Goal: Find specific page/section: Find specific page/section

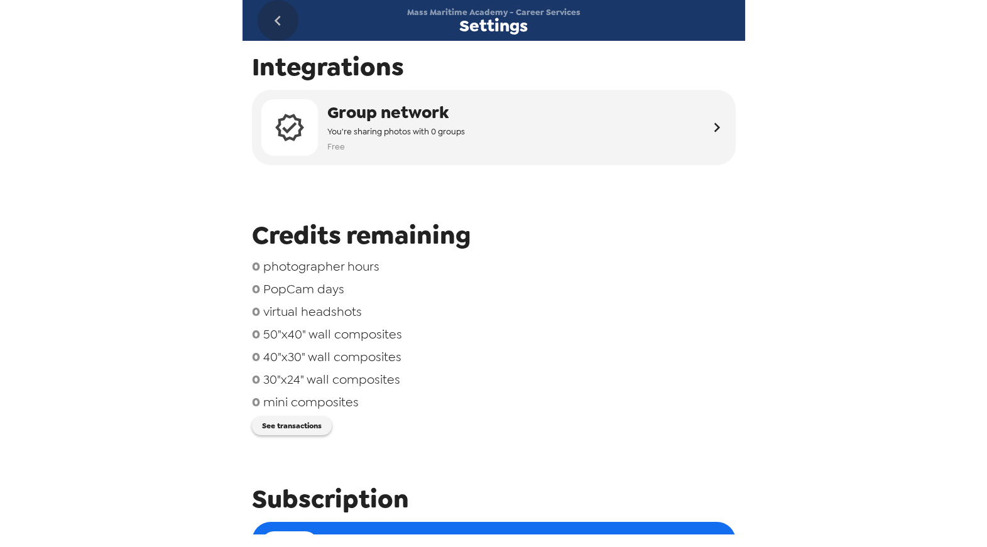
click at [275, 18] on icon "go back" at bounding box center [278, 21] width 20 height 20
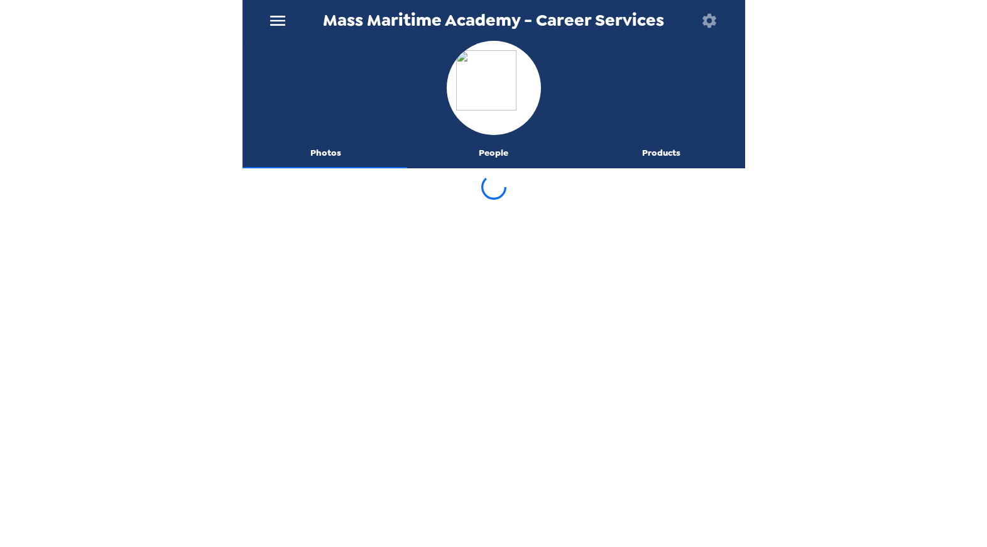
click at [275, 18] on icon "menu" at bounding box center [278, 21] width 20 height 20
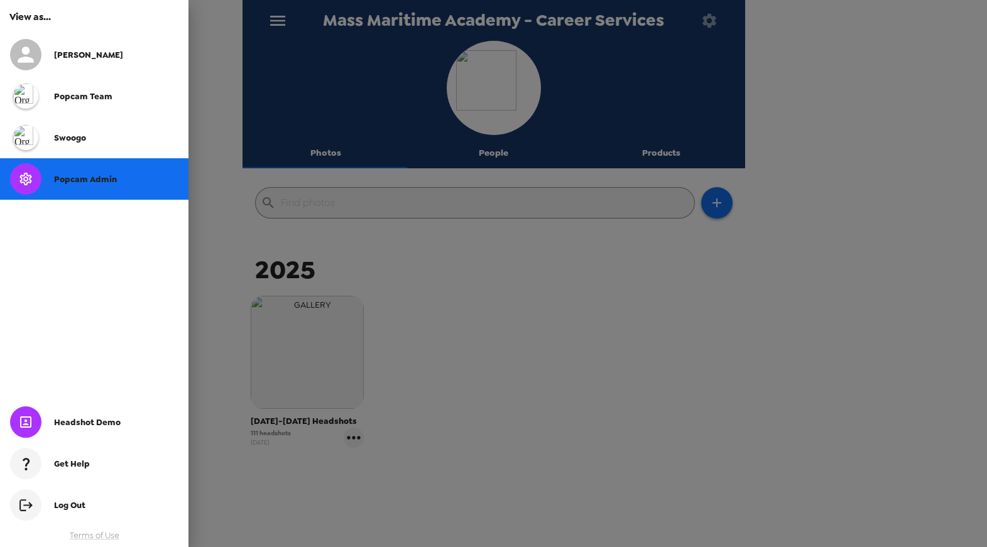
click at [84, 175] on span "Popcam Admin" at bounding box center [85, 179] width 63 height 11
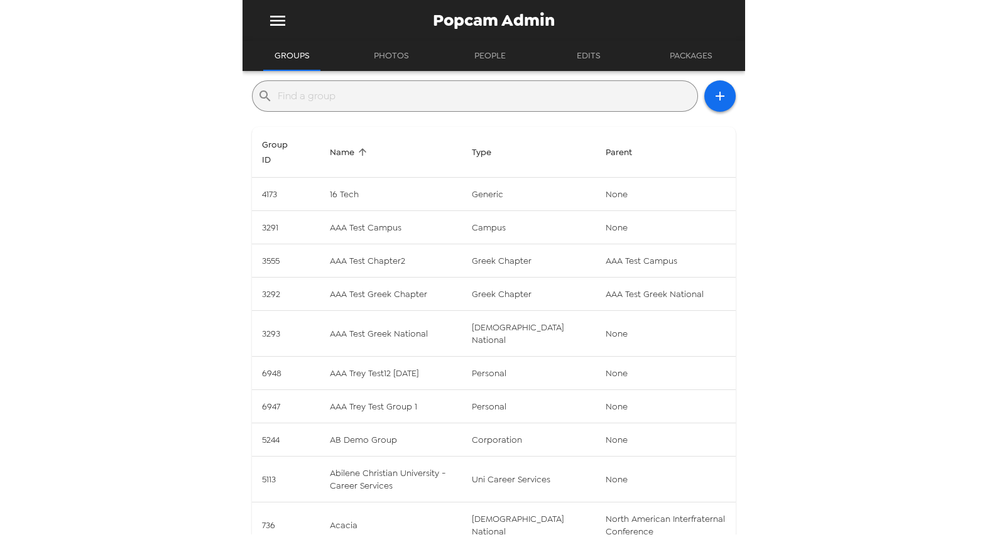
click at [418, 101] on input "text" at bounding box center [485, 96] width 415 height 20
paste input "Alpha Tau Omega"
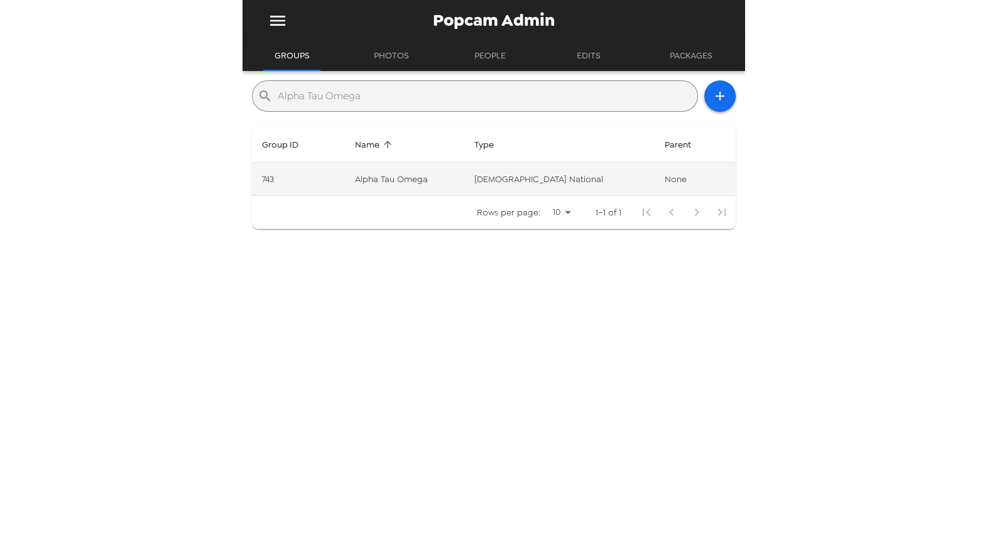
type input "Alpha Tau Omega"
click at [418, 170] on td "Alpha Tau Omega" at bounding box center [404, 179] width 119 height 33
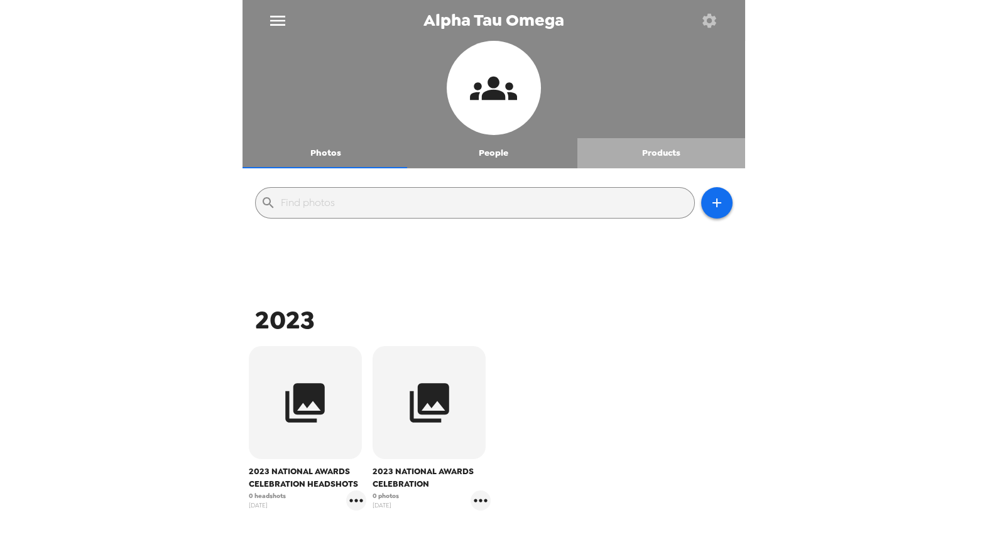
click at [676, 155] on button "Products" at bounding box center [661, 153] width 168 height 30
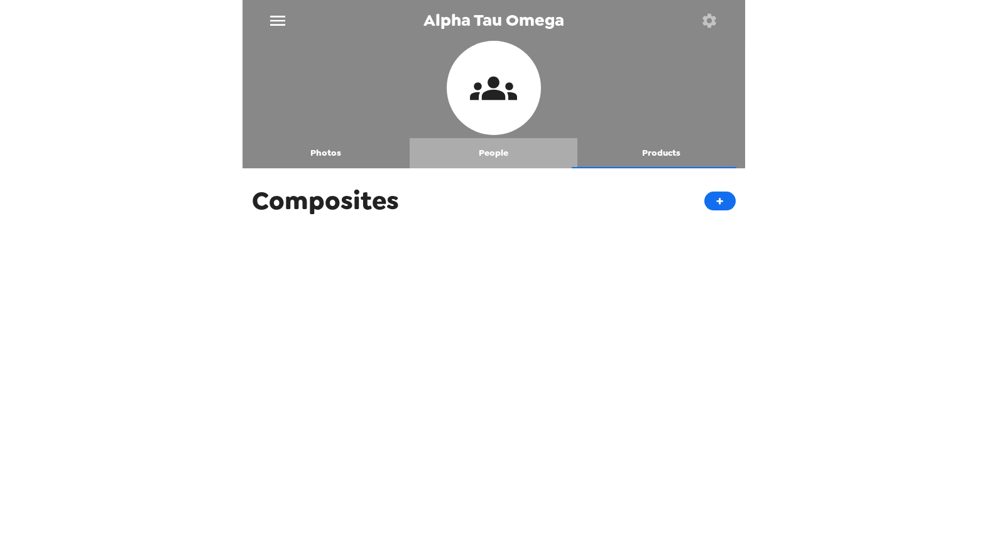
click at [504, 158] on button "People" at bounding box center [494, 153] width 168 height 30
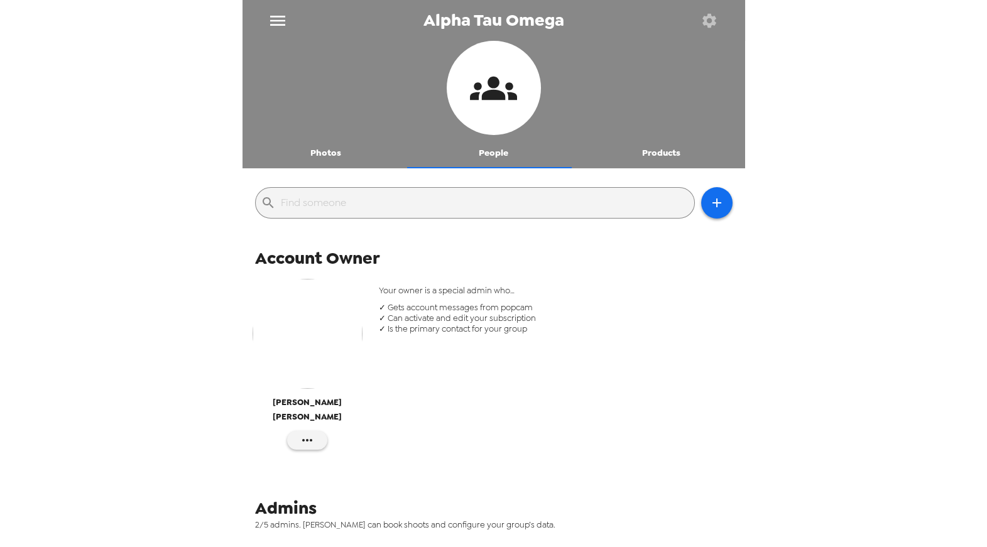
click at [705, 22] on icon "button" at bounding box center [709, 20] width 14 height 14
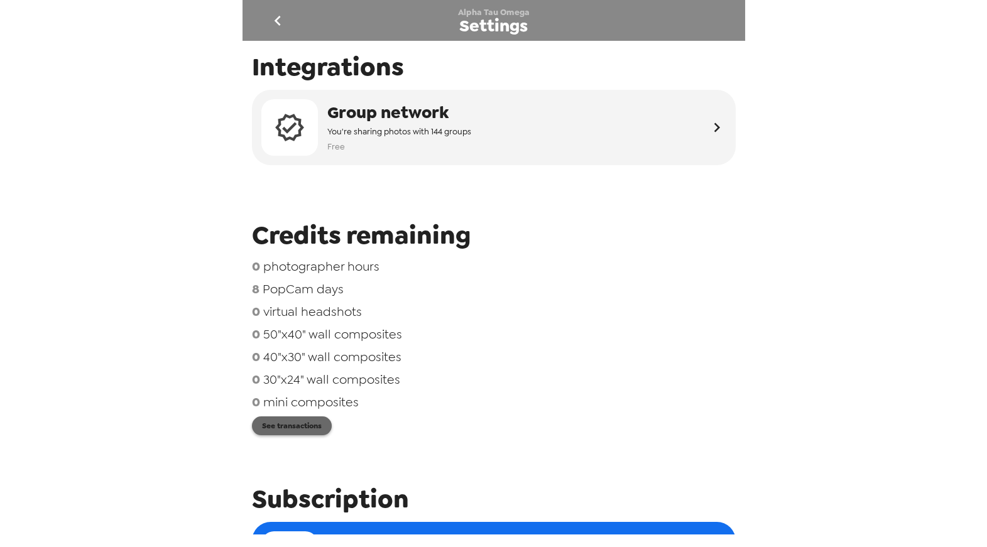
click at [287, 425] on button "See transactions" at bounding box center [292, 426] width 80 height 19
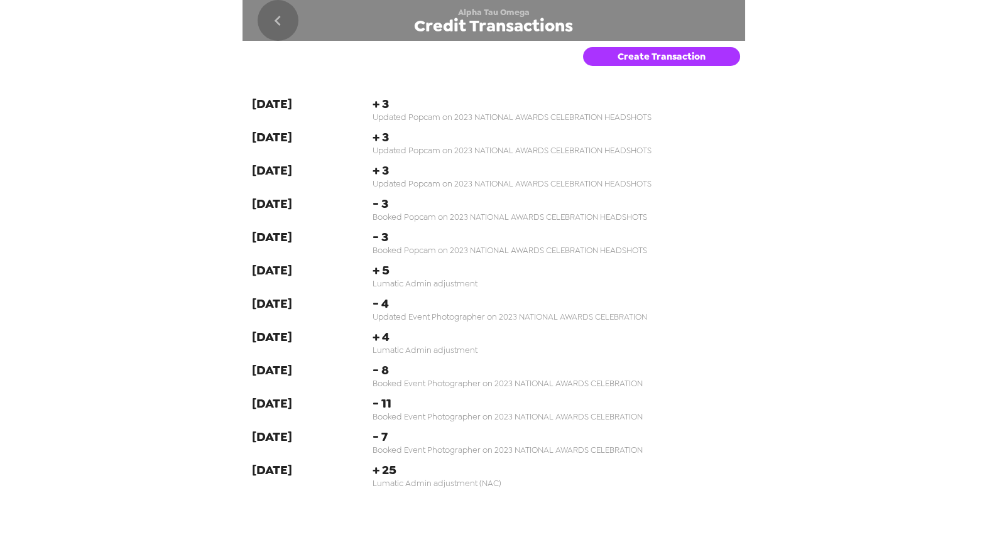
click at [278, 19] on icon "go back" at bounding box center [278, 21] width 20 height 20
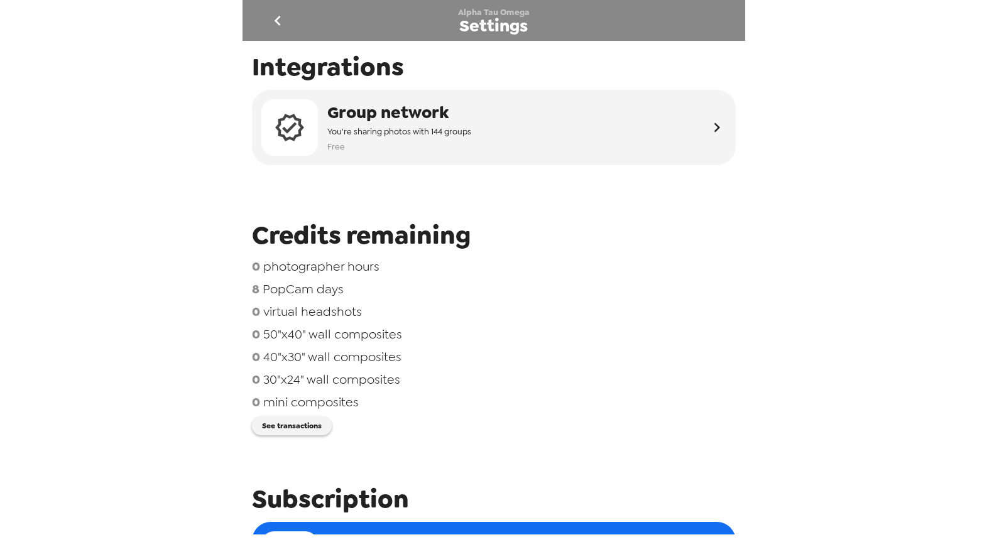
click at [277, 19] on icon "go back" at bounding box center [278, 21] width 20 height 20
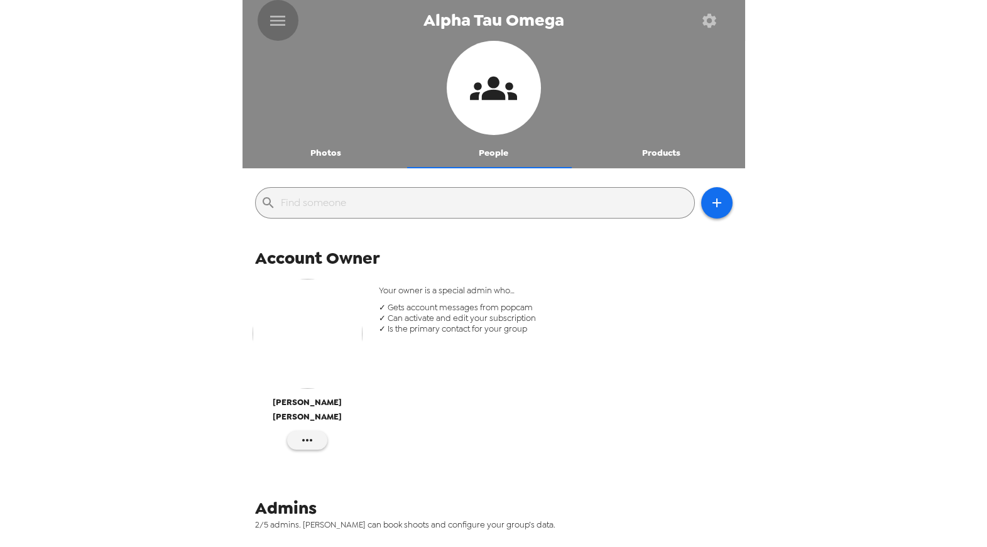
click at [279, 18] on icon "menu" at bounding box center [278, 21] width 20 height 20
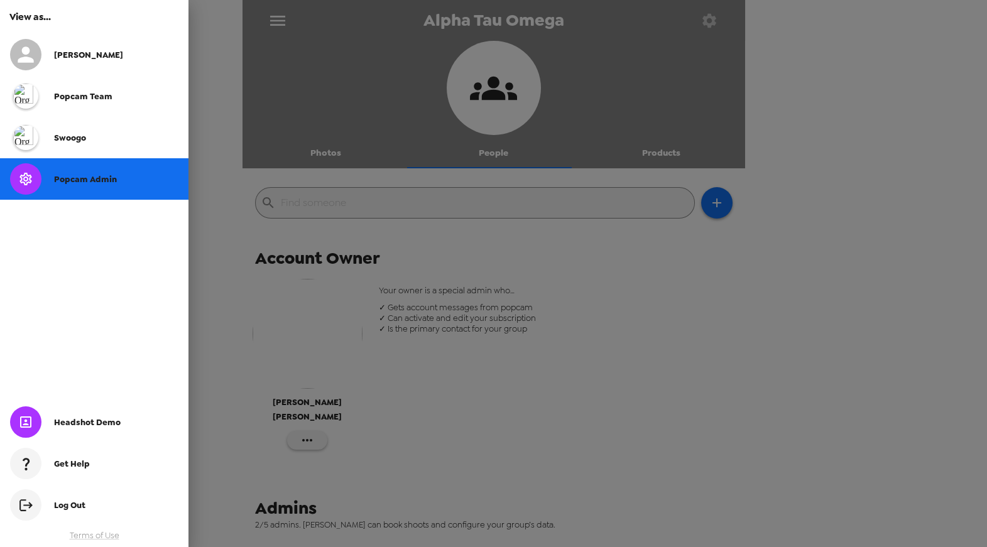
click at [86, 177] on span "Popcam Admin" at bounding box center [85, 179] width 63 height 11
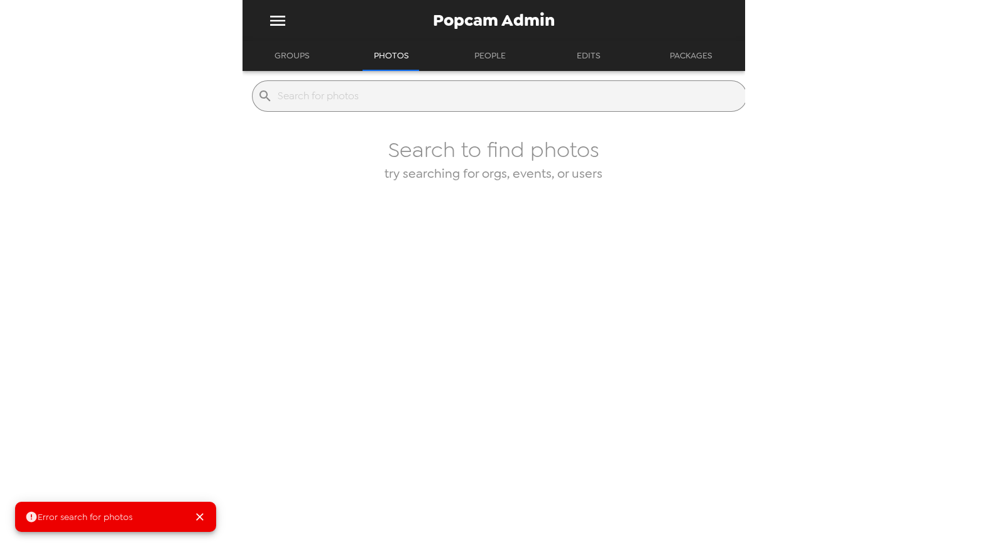
click at [355, 104] on input "text" at bounding box center [510, 96] width 464 height 20
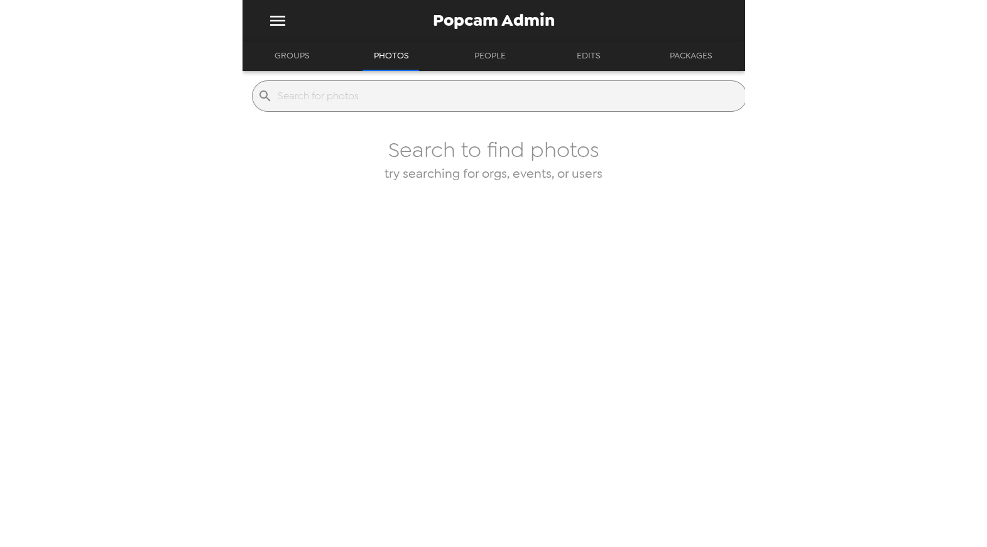
paste input "Alpha Tau Omega"
type input "Alpha Tau Omega"
click at [289, 53] on button "Groups" at bounding box center [292, 56] width 58 height 30
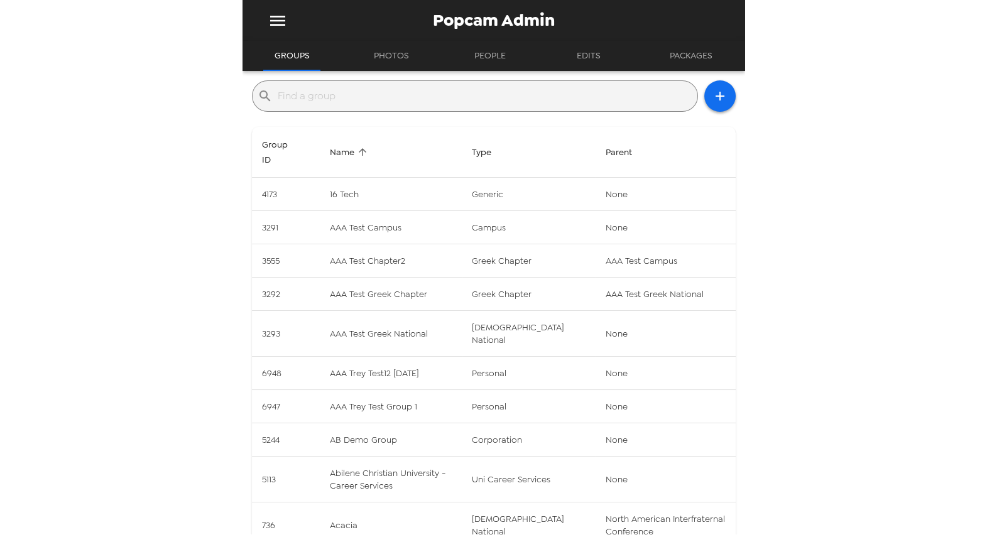
click at [341, 91] on input "text" at bounding box center [485, 96] width 415 height 20
paste input "Alpha Tau Omega"
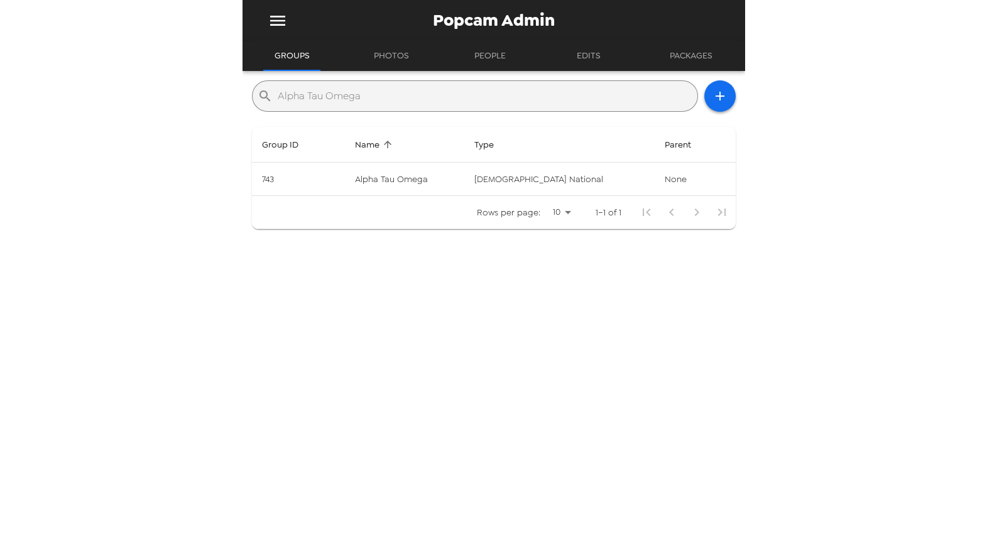
type input "Alpha Tau Omega"
click at [295, 307] on div "​ Alpha Tau Omega Group ID Name Type Parent 743 Alpha Tau Omega greek national …" at bounding box center [494, 303] width 503 height 464
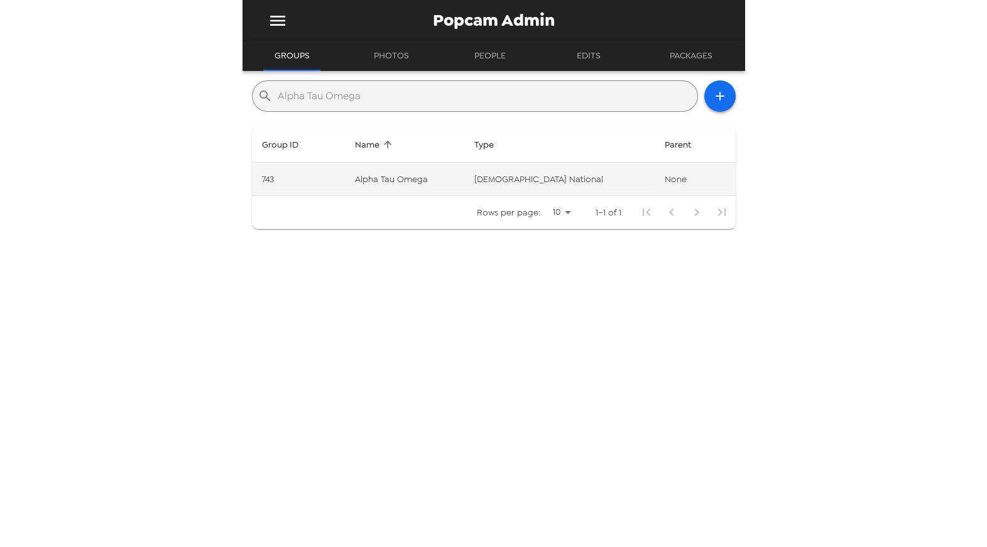
click at [346, 174] on td "743" at bounding box center [299, 179] width 94 height 33
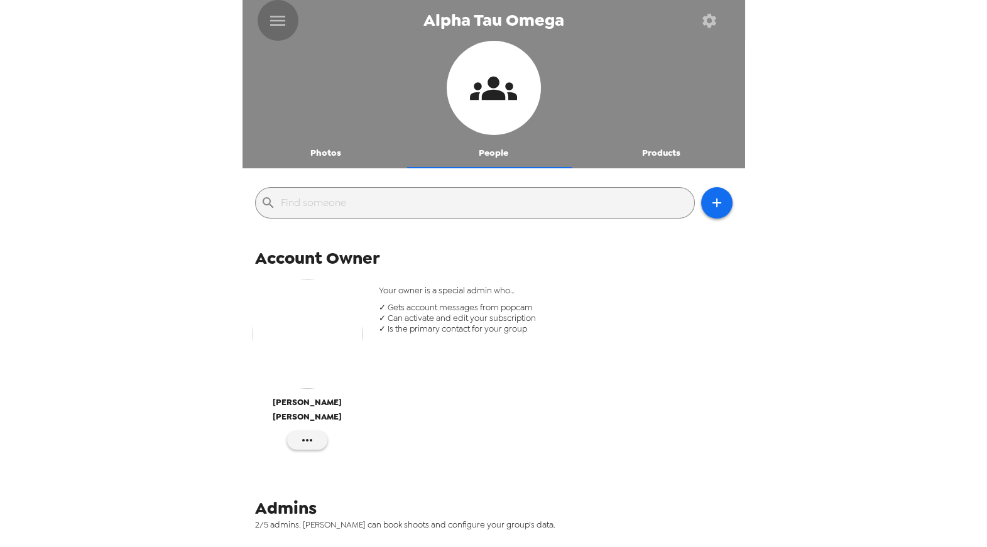
click at [278, 17] on icon "menu" at bounding box center [278, 21] width 20 height 20
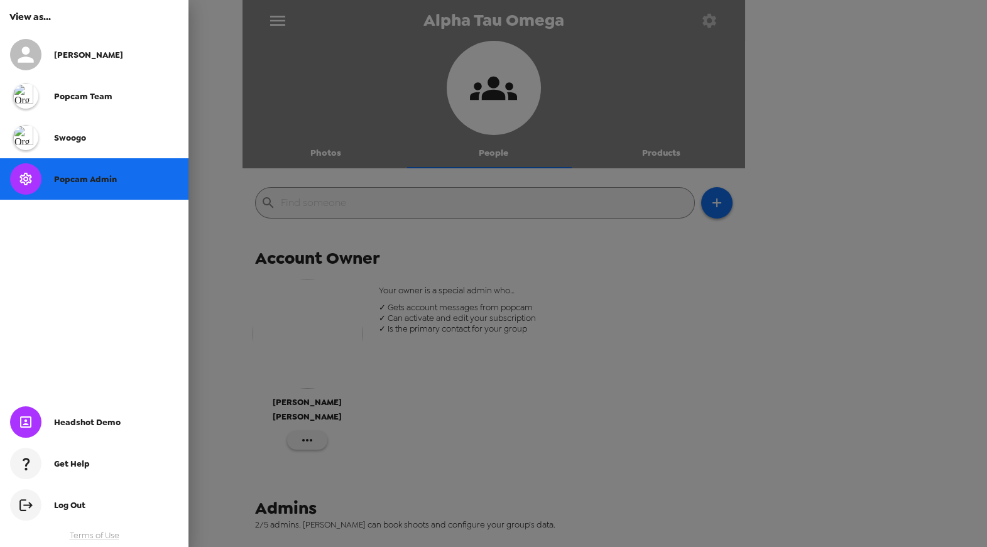
click at [528, 340] on div at bounding box center [493, 273] width 987 height 547
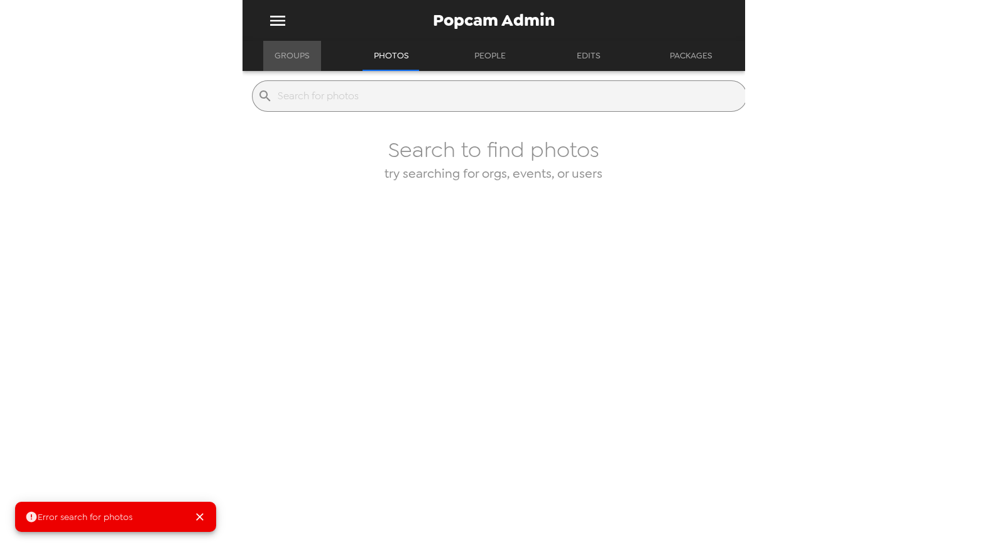
click at [305, 62] on button "Groups" at bounding box center [292, 56] width 58 height 30
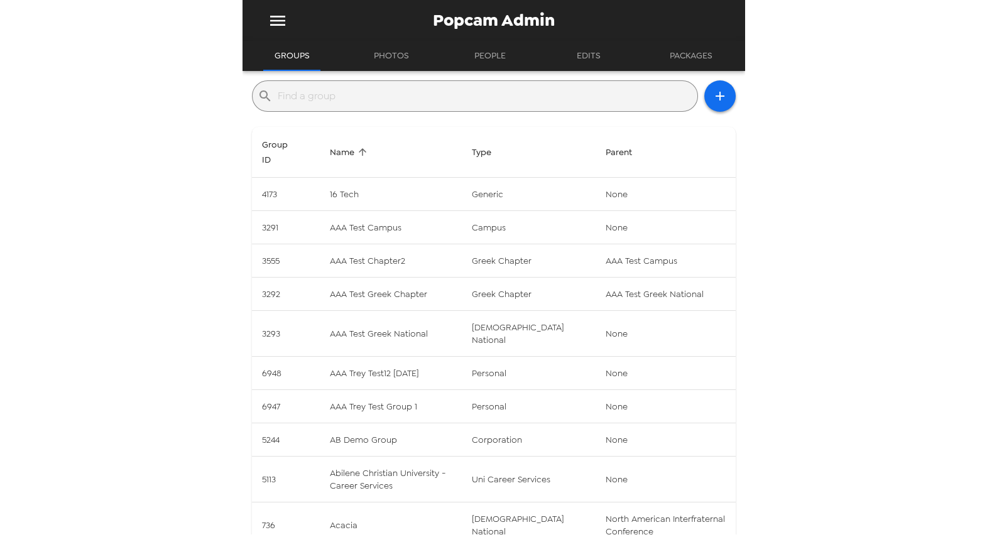
click at [328, 103] on input "text" at bounding box center [485, 96] width 415 height 20
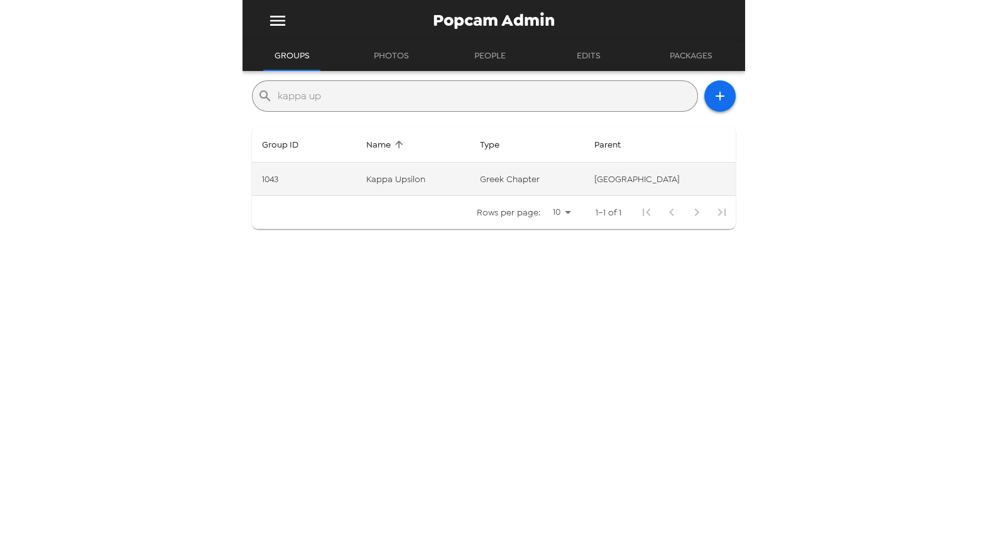
type input "kappa up"
click at [448, 179] on td "Kappa Upsilon" at bounding box center [413, 179] width 114 height 33
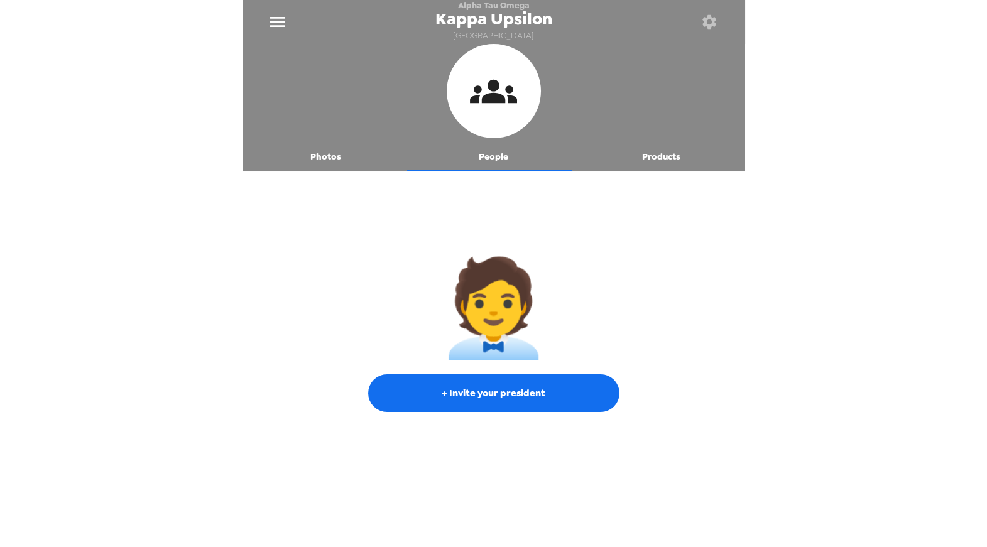
click at [707, 27] on icon "button" at bounding box center [709, 22] width 14 height 14
